Goal: Task Accomplishment & Management: Use online tool/utility

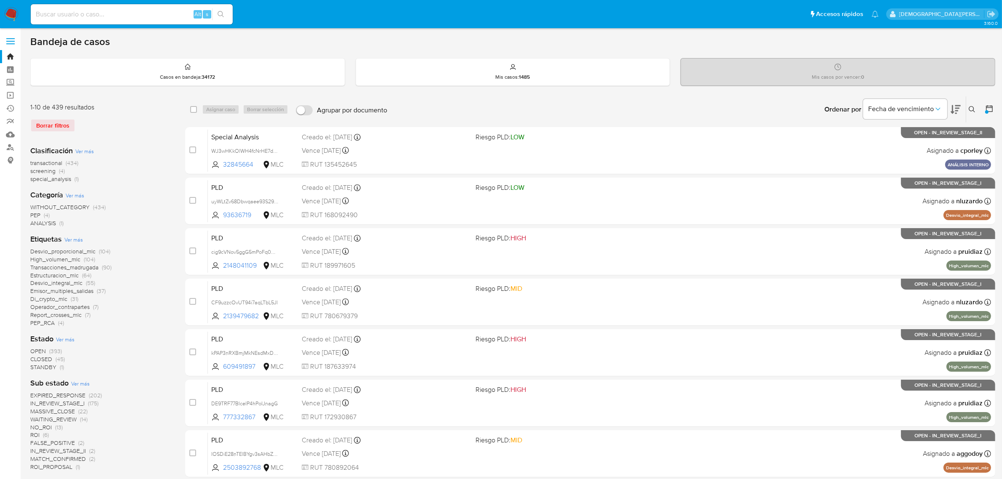
click at [988, 107] on icon at bounding box center [989, 108] width 7 height 7
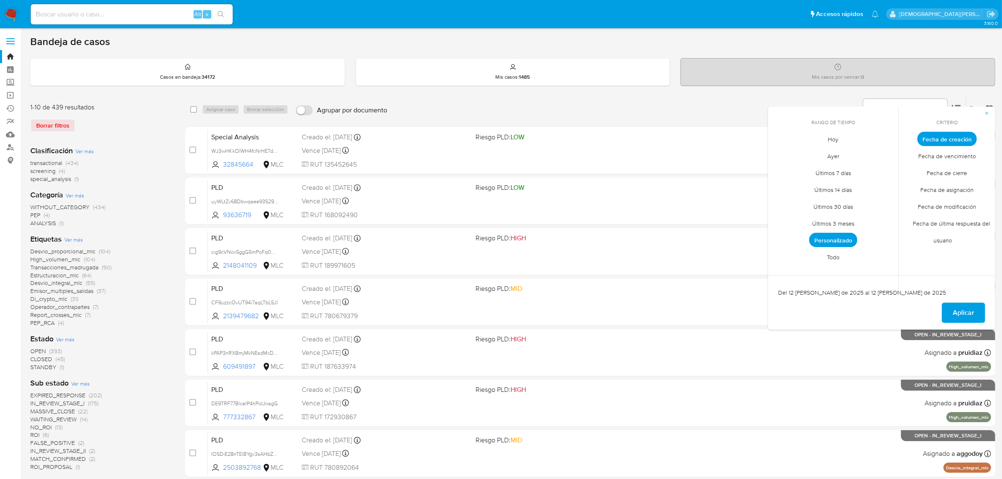
click at [946, 176] on span "Fecha de cierre" at bounding box center [948, 173] width 58 height 17
click at [961, 313] on span "Aplicar" at bounding box center [963, 313] width 21 height 19
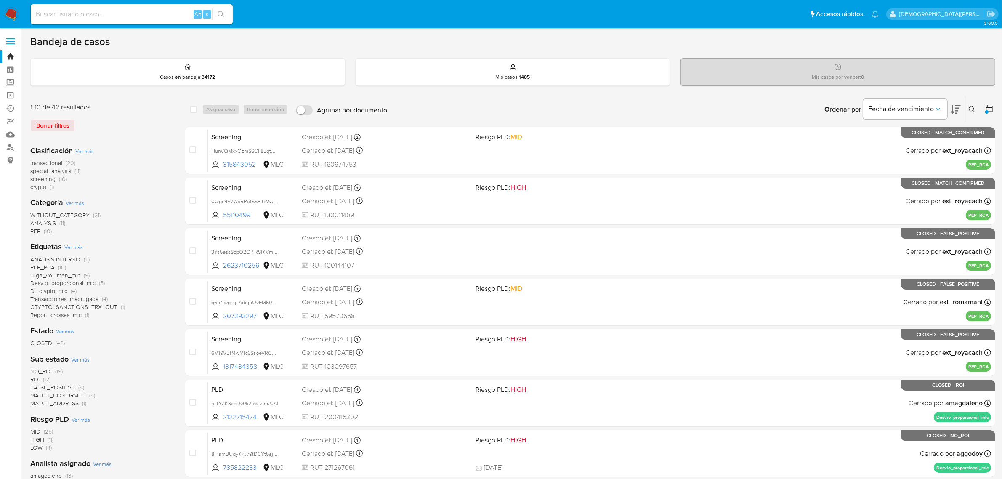
click at [984, 107] on div at bounding box center [987, 109] width 15 height 26
click at [986, 107] on icon at bounding box center [989, 108] width 7 height 7
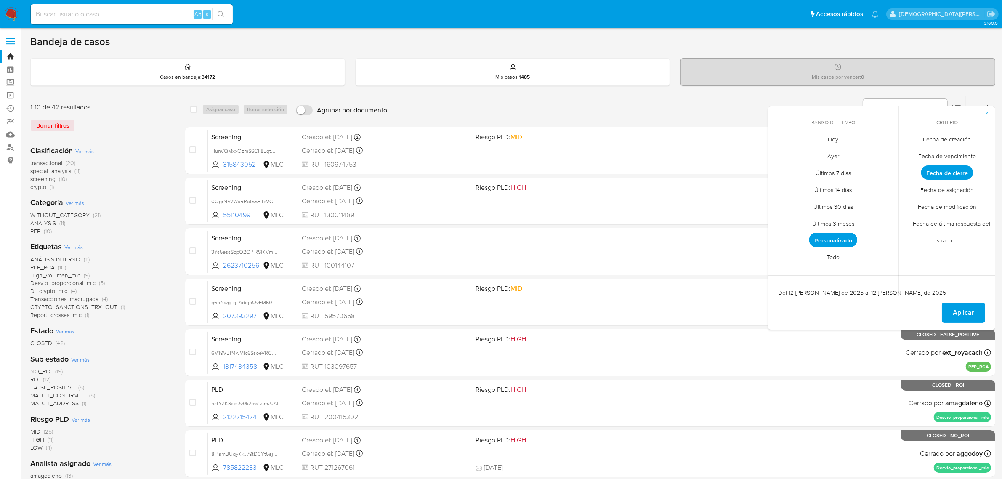
click at [841, 237] on span "Personalizado" at bounding box center [834, 240] width 48 height 14
click at [847, 182] on button "1" at bounding box center [850, 185] width 13 height 13
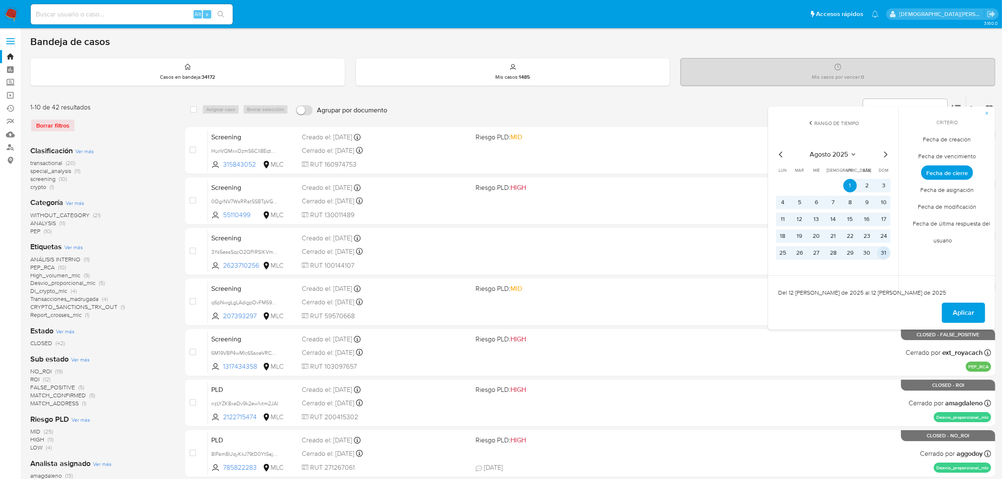
click at [885, 248] on button "31" at bounding box center [883, 252] width 13 height 13
click at [967, 312] on span "Aplicar" at bounding box center [963, 313] width 21 height 19
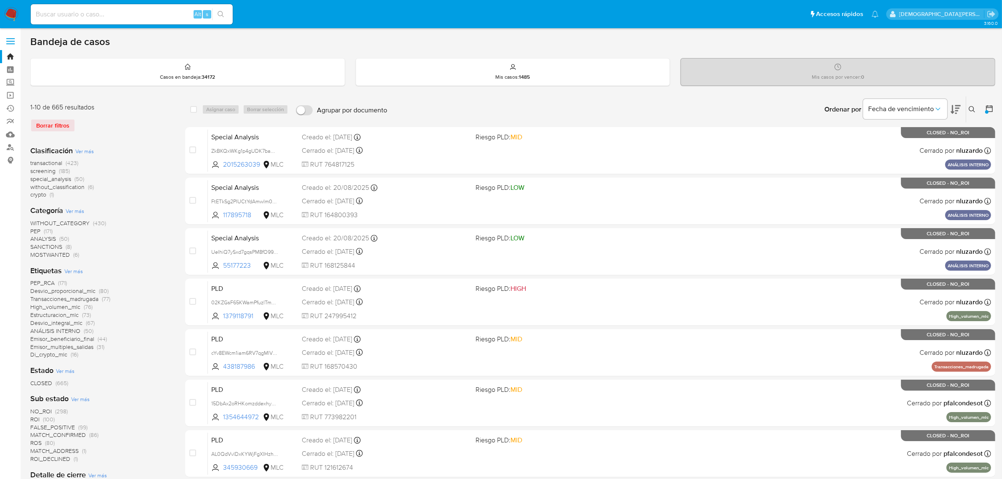
click at [989, 114] on button at bounding box center [990, 109] width 10 height 10
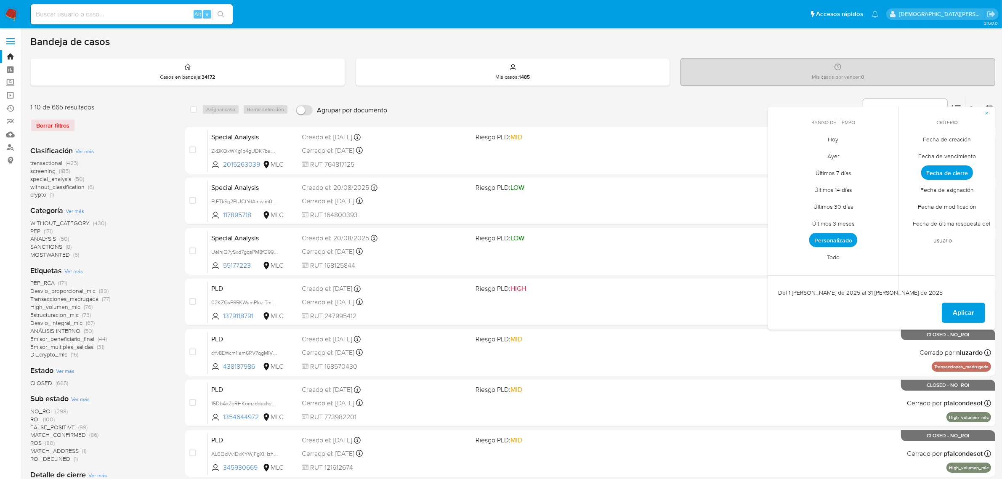
click at [832, 236] on span "Personalizado" at bounding box center [834, 240] width 48 height 14
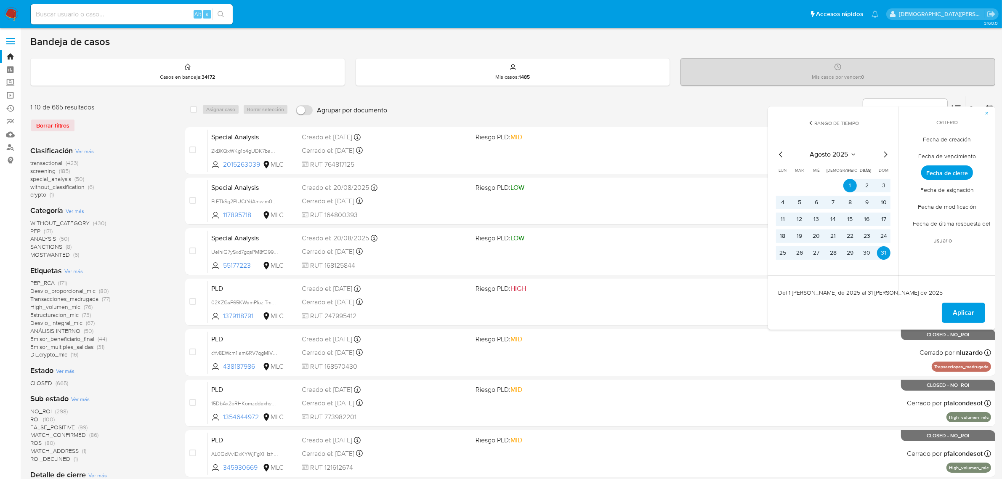
click at [958, 310] on span "Aplicar" at bounding box center [963, 313] width 21 height 19
